Goal: Information Seeking & Learning: Check status

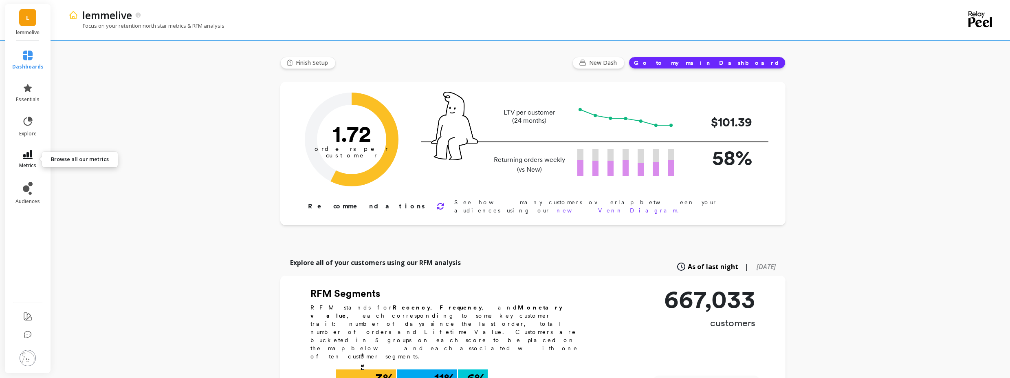
click at [33, 161] on link "metrics" at bounding box center [27, 159] width 31 height 19
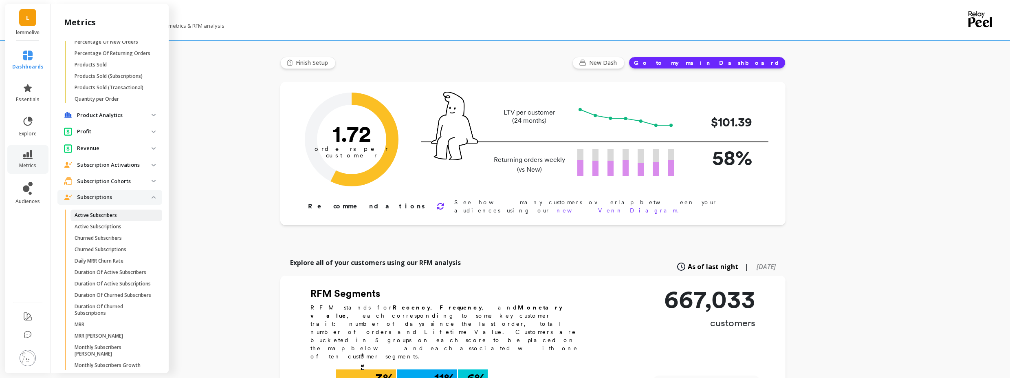
scroll to position [392, 0]
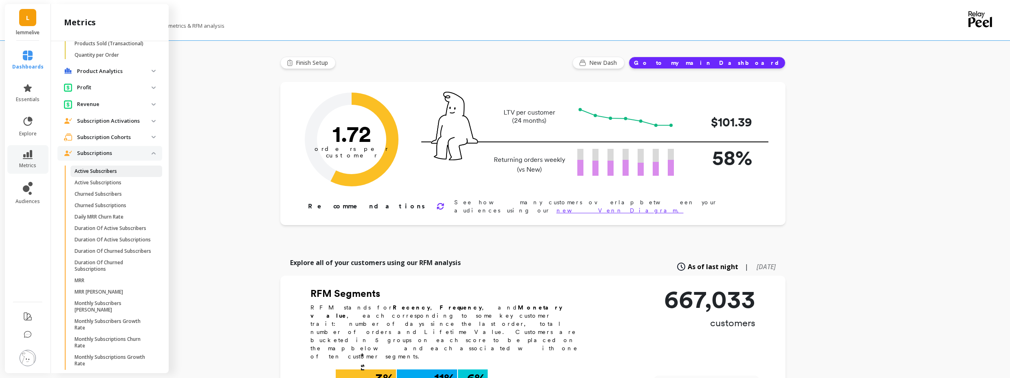
click at [105, 174] on p "Active Subscribers" at bounding box center [96, 171] width 42 height 7
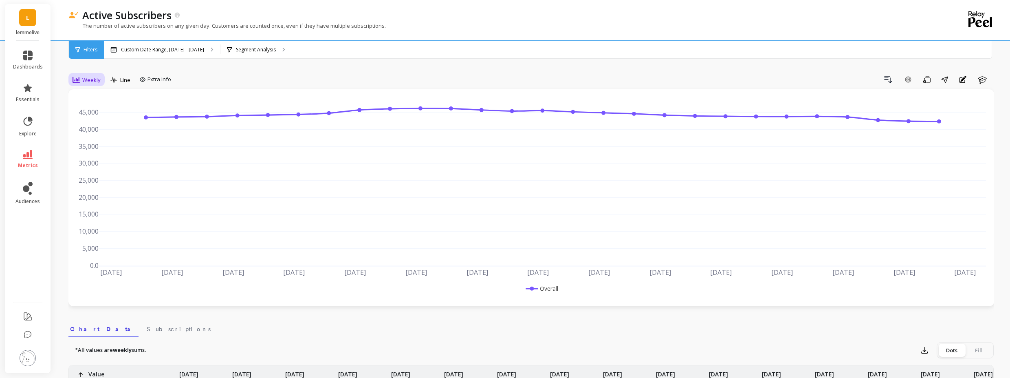
click at [78, 83] on div at bounding box center [76, 79] width 7 height 9
click at [92, 143] on div "Monthly" at bounding box center [98, 145] width 46 height 8
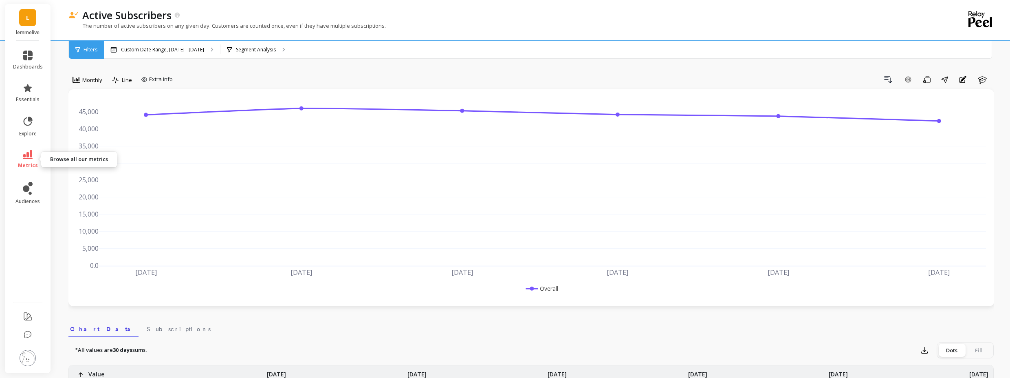
click at [31, 154] on icon at bounding box center [28, 154] width 10 height 9
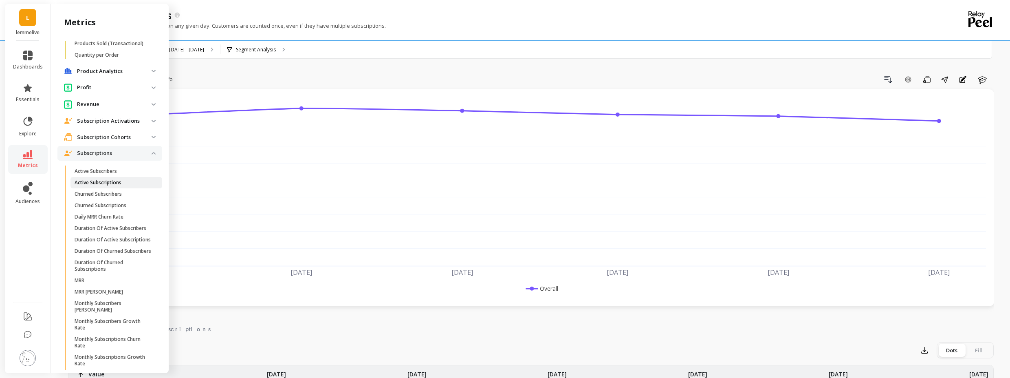
scroll to position [685, 0]
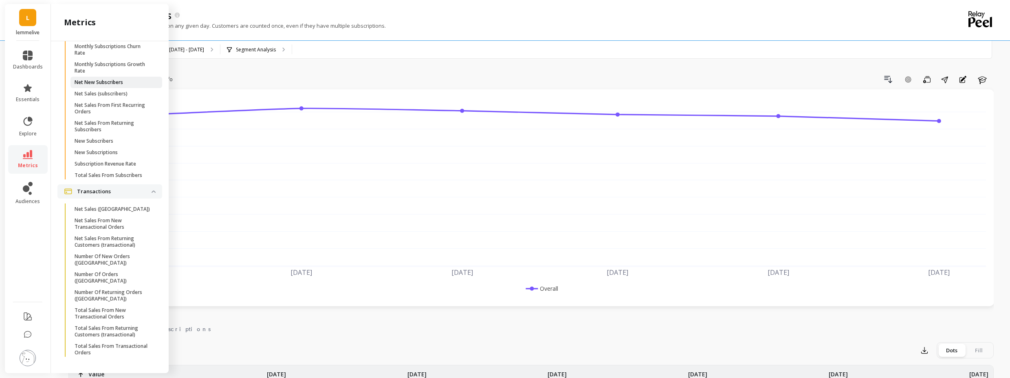
click at [119, 86] on p "Net New Subscribers" at bounding box center [99, 82] width 48 height 7
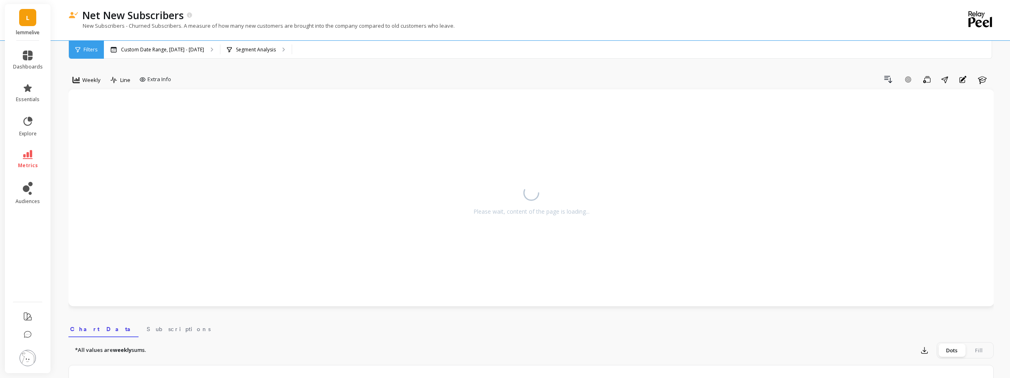
click at [92, 83] on span "Weekly" at bounding box center [91, 80] width 18 height 8
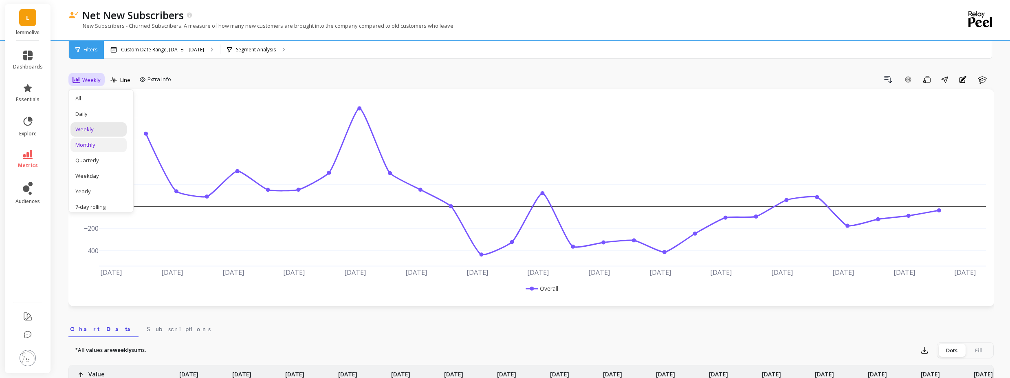
click at [97, 145] on div "Monthly" at bounding box center [98, 145] width 46 height 8
